Goal: Find specific page/section: Find specific page/section

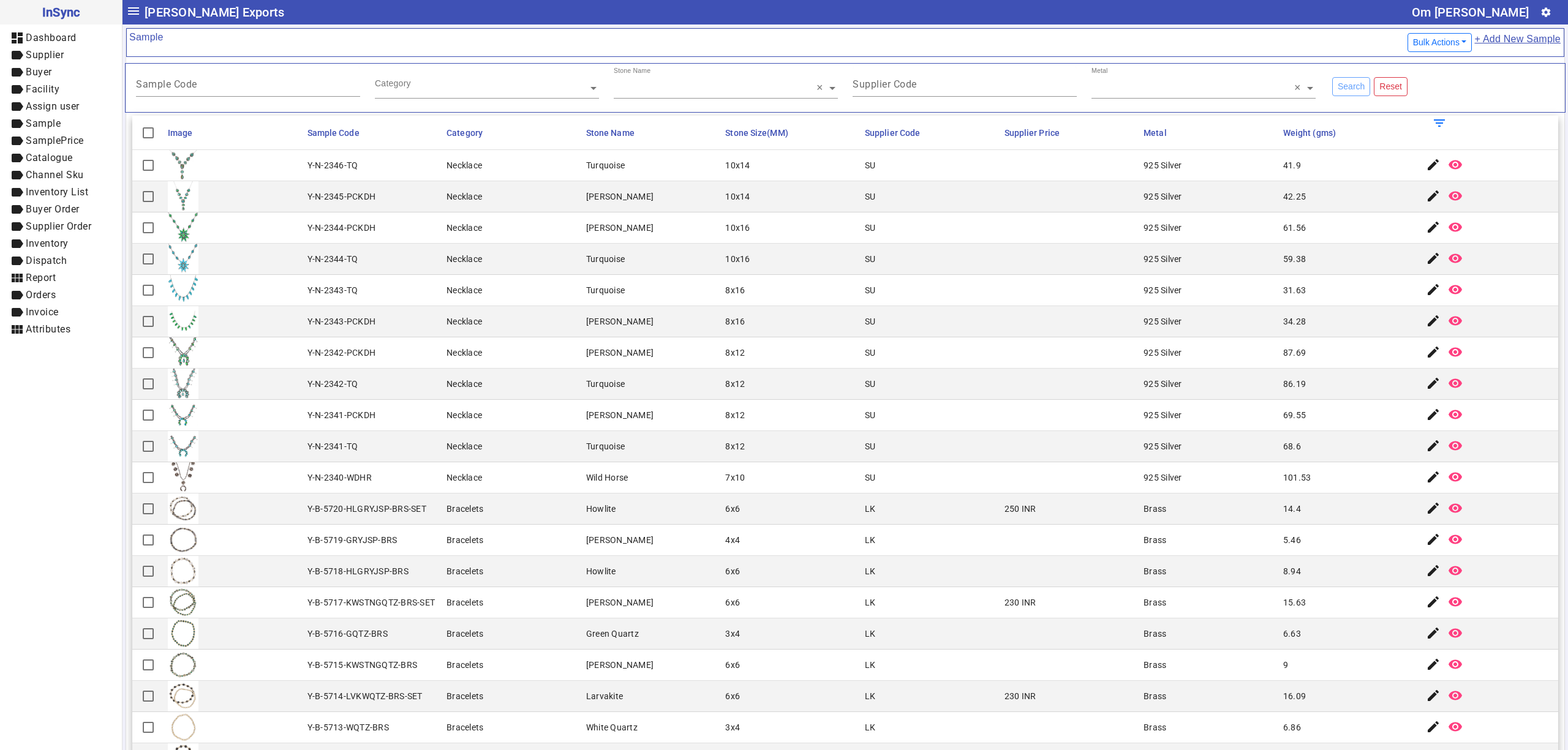
click at [1283, 289] on div "31.63" at bounding box center [1294, 290] width 23 height 12
click at [443, 366] on mat-cell "Necklace" at bounding box center [513, 353] width 140 height 32
click at [908, 462] on mat-cell "SU" at bounding box center [931, 446] width 140 height 32
click at [731, 437] on mat-cell "8x12" at bounding box center [792, 446] width 140 height 32
click at [531, 509] on mat-cell "Bracelets" at bounding box center [513, 509] width 140 height 32
